Goal: Transaction & Acquisition: Download file/media

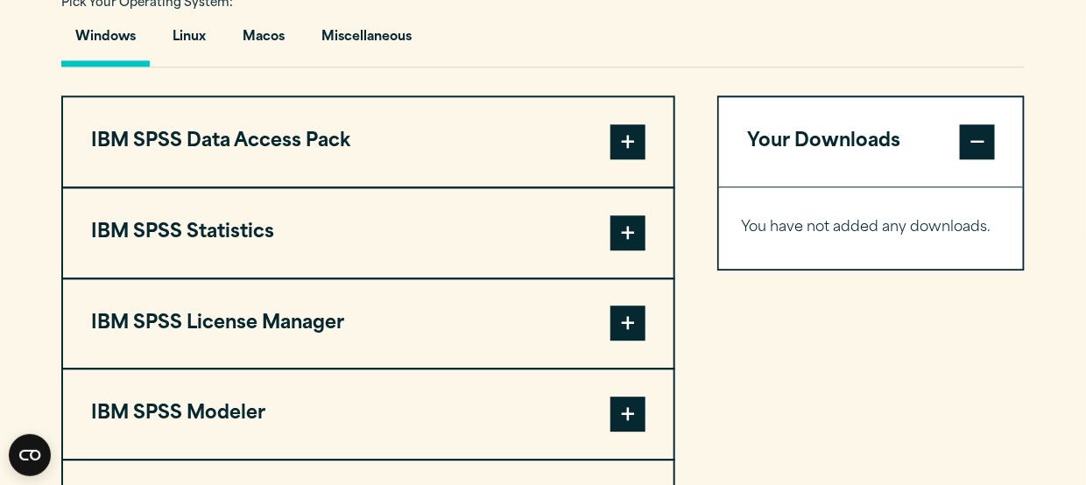
scroll to position [1402, 0]
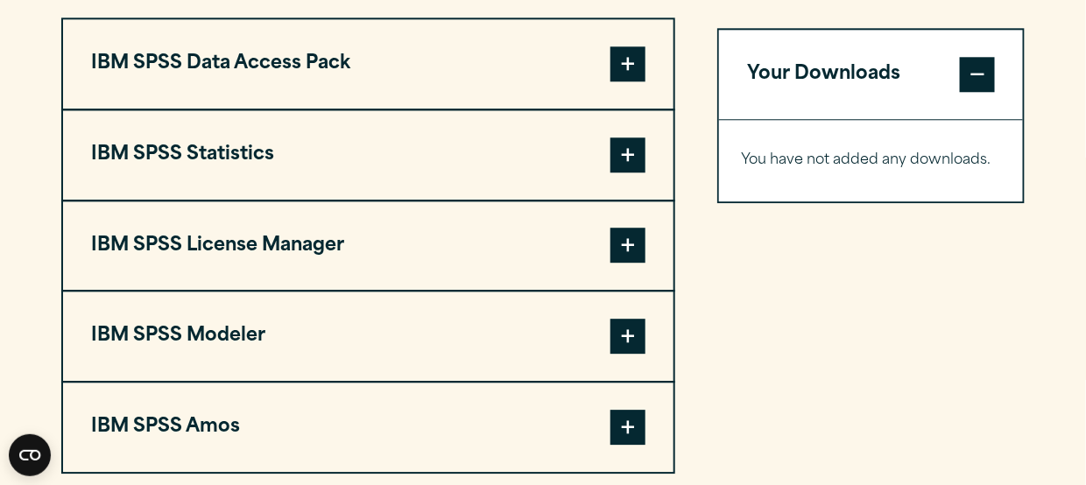
click at [627, 332] on span at bounding box center [628, 336] width 35 height 35
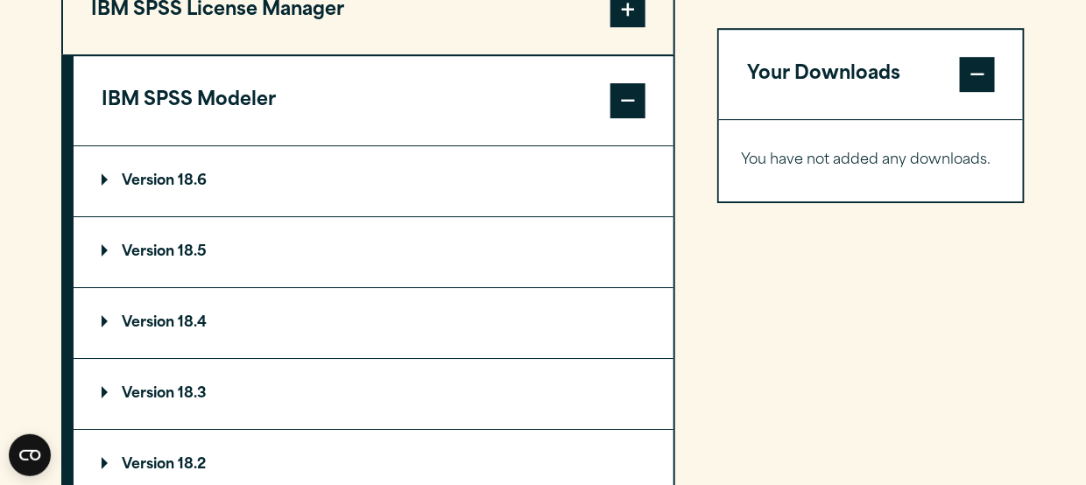
scroll to position [1664, 0]
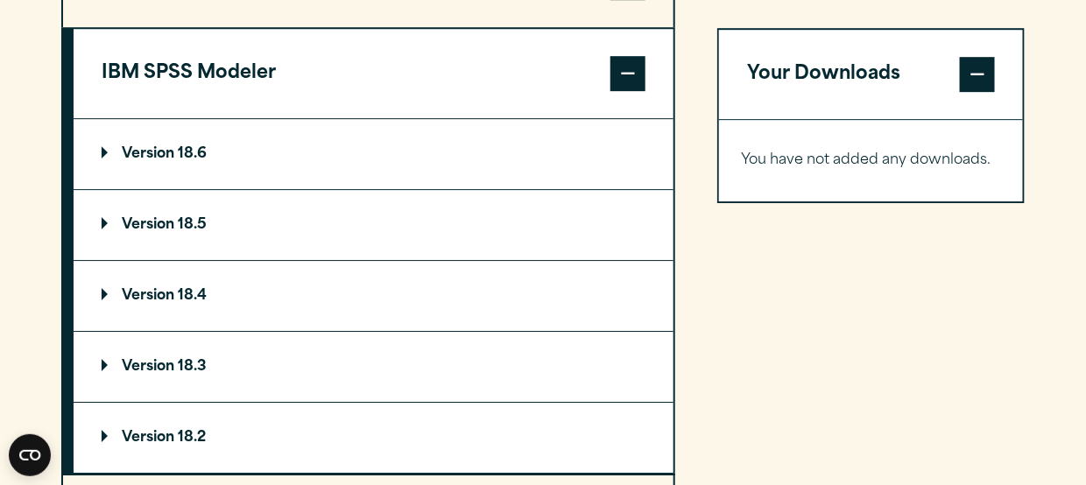
click at [175, 152] on p "Version 18.6" at bounding box center [154, 154] width 105 height 14
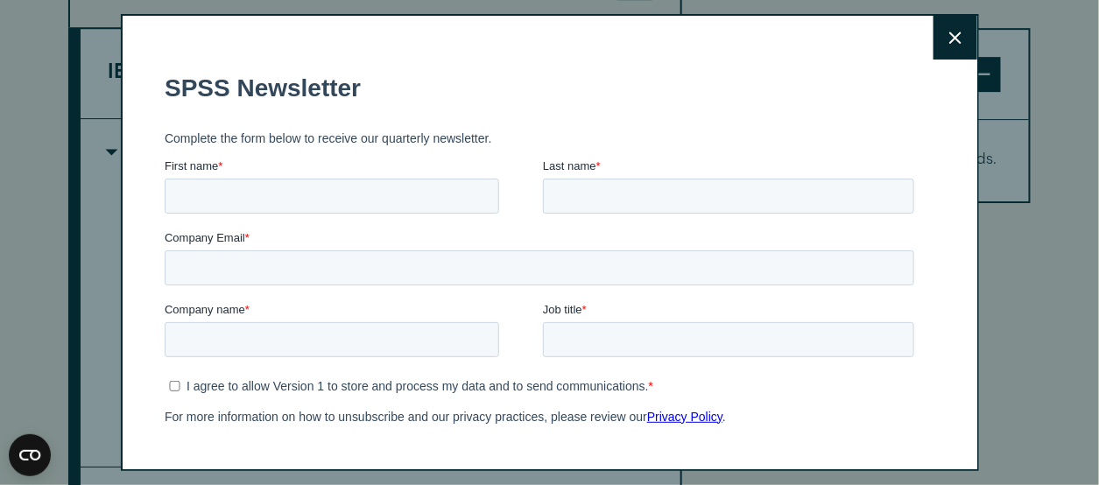
click at [950, 37] on icon at bounding box center [956, 38] width 12 height 13
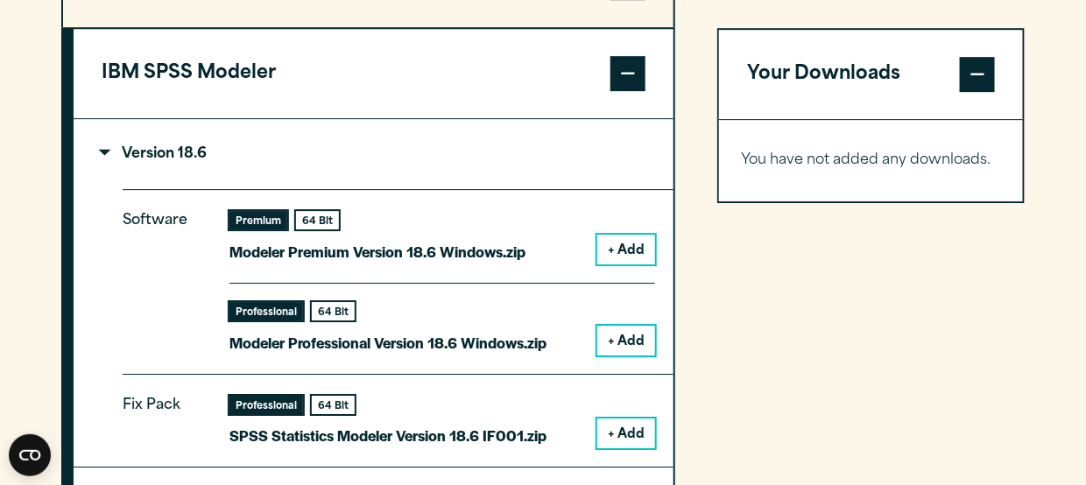
click at [613, 335] on button "+ Add" at bounding box center [626, 341] width 58 height 30
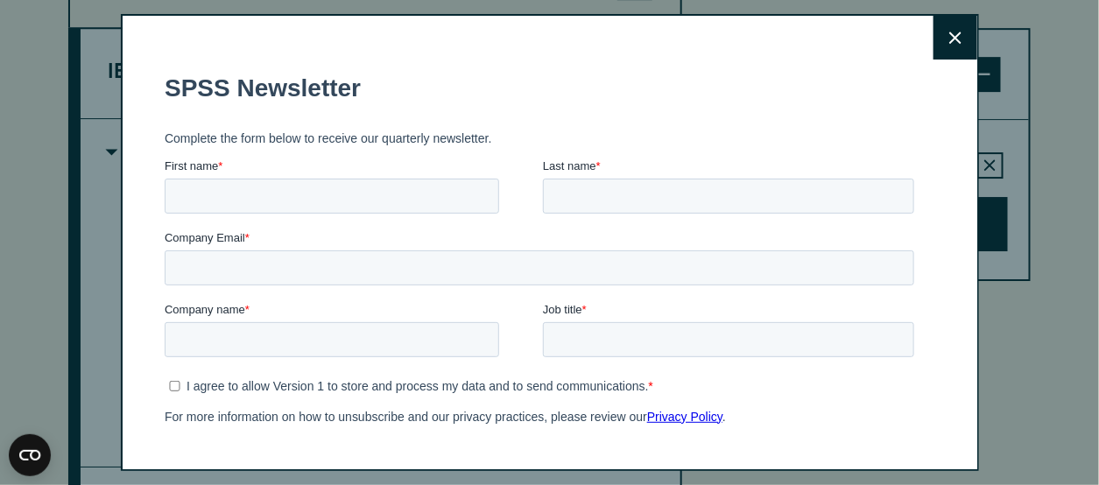
click at [950, 36] on icon at bounding box center [956, 38] width 12 height 13
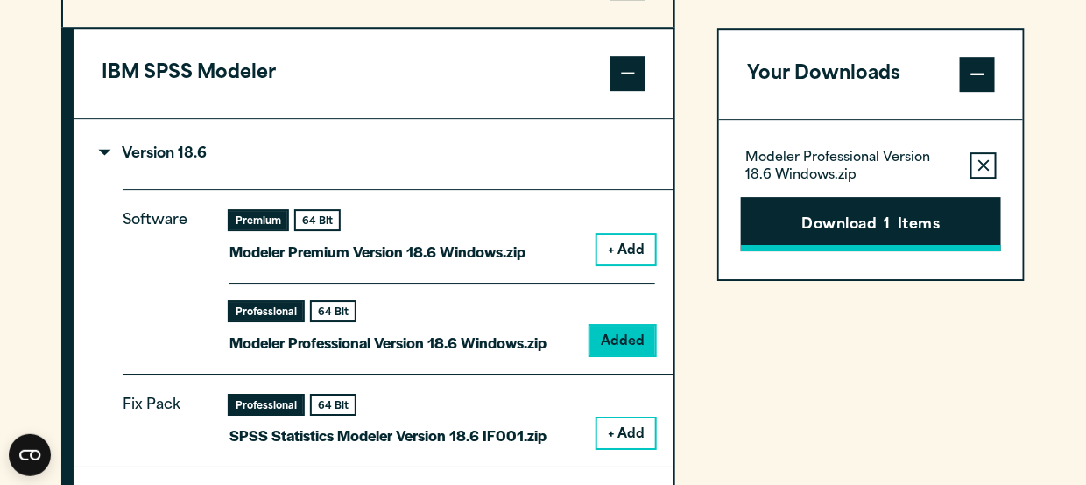
click at [899, 227] on button "Download 1 Items" at bounding box center [871, 224] width 260 height 54
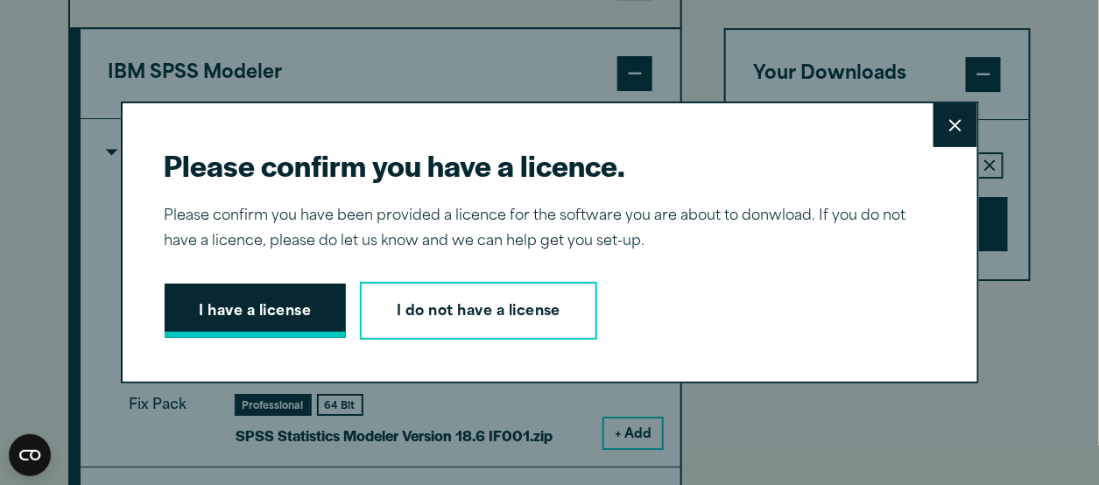
click at [274, 316] on button "I have a license" at bounding box center [256, 311] width 182 height 54
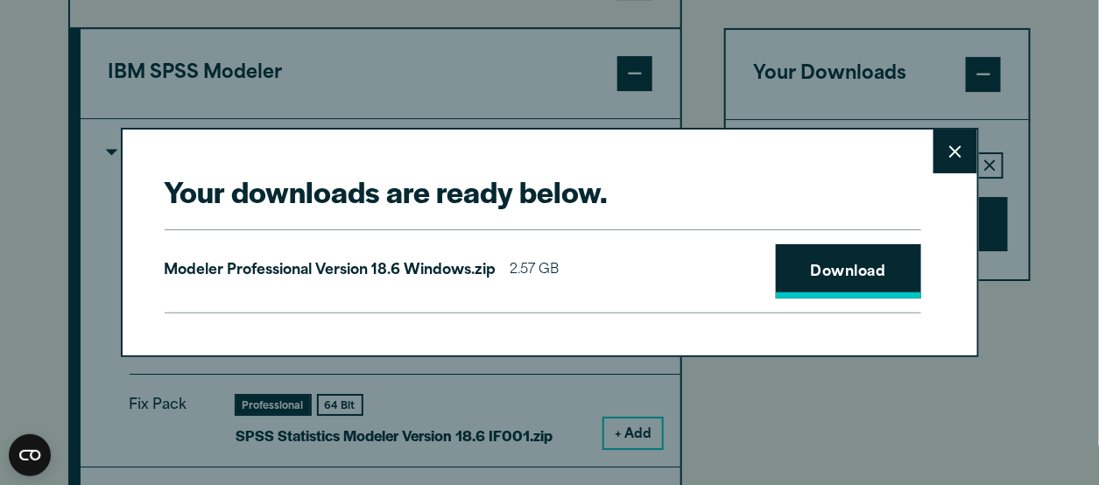
click at [788, 260] on link "Download" at bounding box center [848, 271] width 145 height 54
click at [953, 150] on icon at bounding box center [956, 151] width 12 height 13
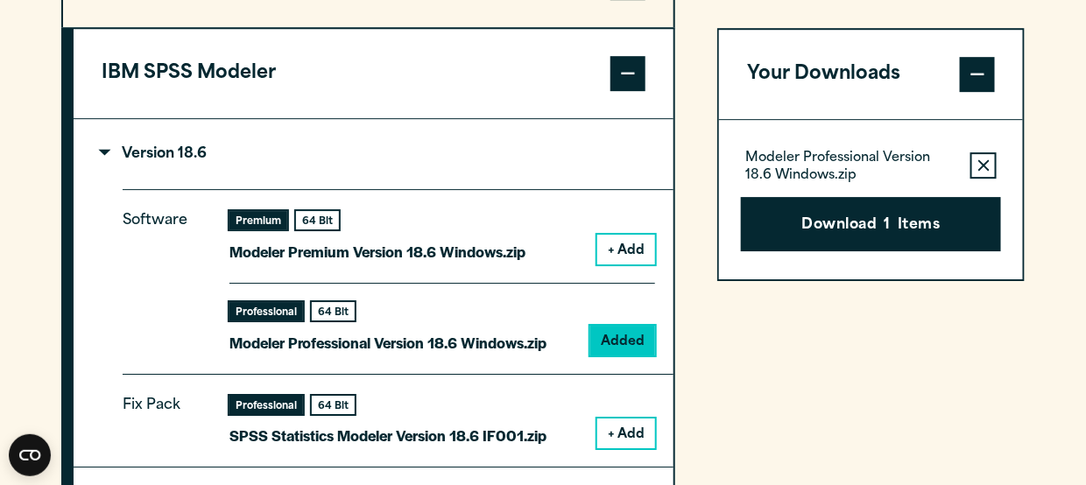
click at [637, 246] on button "+ Add" at bounding box center [626, 250] width 58 height 30
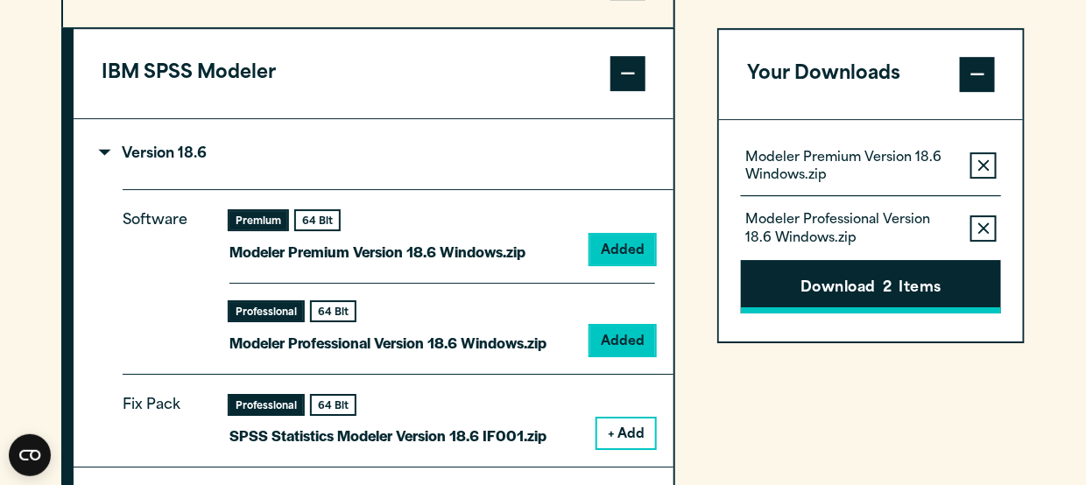
click at [899, 290] on button "Download 2 Items" at bounding box center [871, 287] width 260 height 54
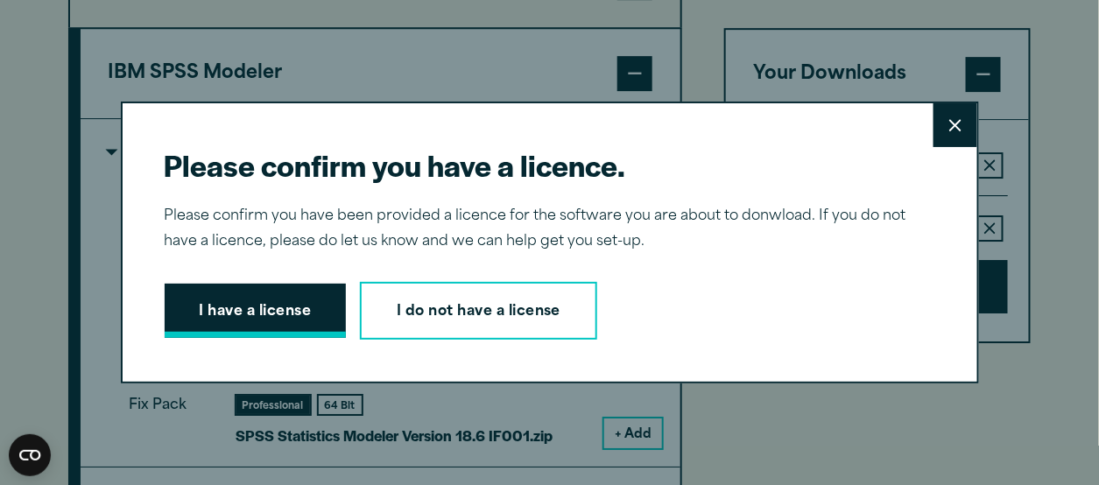
click at [297, 303] on button "I have a license" at bounding box center [256, 311] width 182 height 54
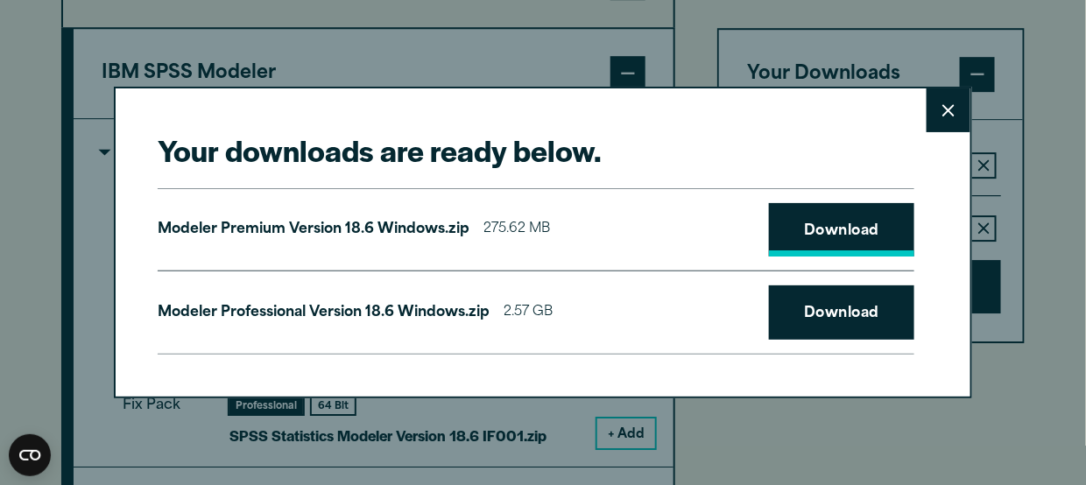
click at [809, 232] on link "Download" at bounding box center [841, 230] width 145 height 54
click at [946, 111] on icon at bounding box center [949, 110] width 12 height 13
